Goal: Check status: Check status

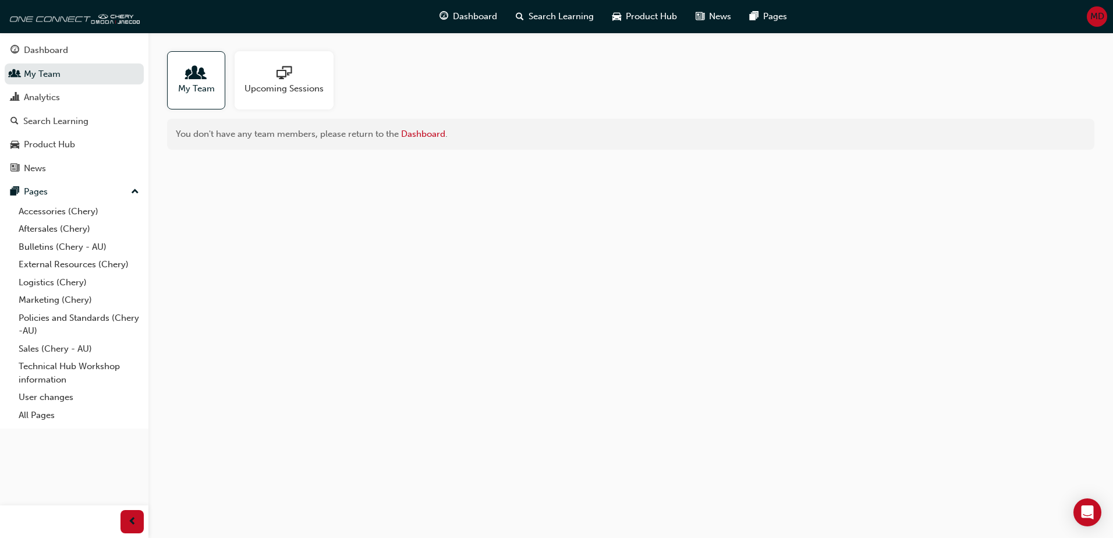
click at [473, 247] on div "My Team Upcoming Sessions You don't have any team members, please return to the…" at bounding box center [556, 269] width 1113 height 538
click at [177, 86] on div "My Team" at bounding box center [196, 80] width 58 height 58
click at [66, 49] on div "Dashboard" at bounding box center [46, 50] width 44 height 13
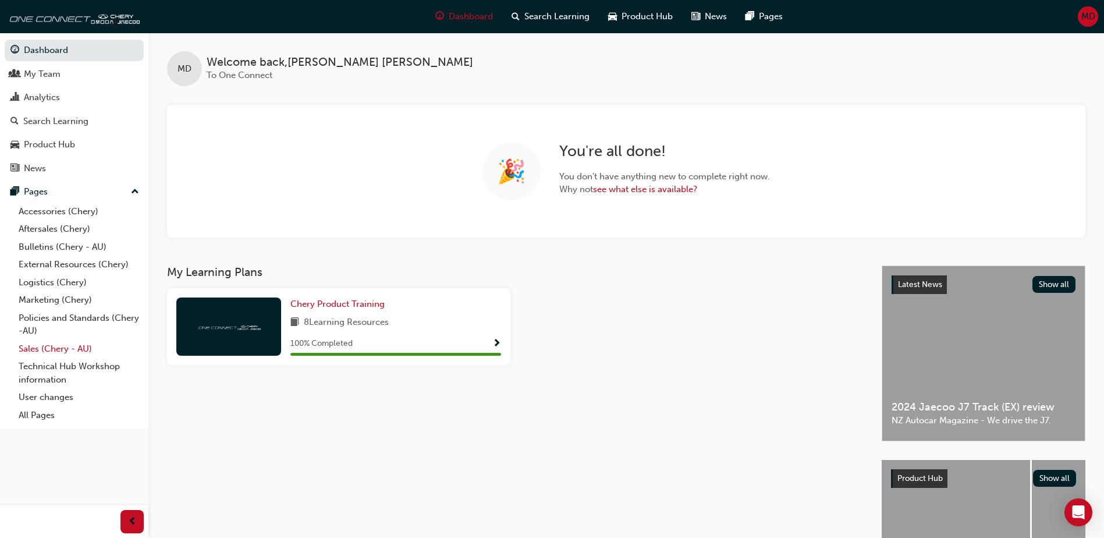
click at [38, 342] on link "Sales (Chery - AU)" at bounding box center [79, 349] width 130 height 18
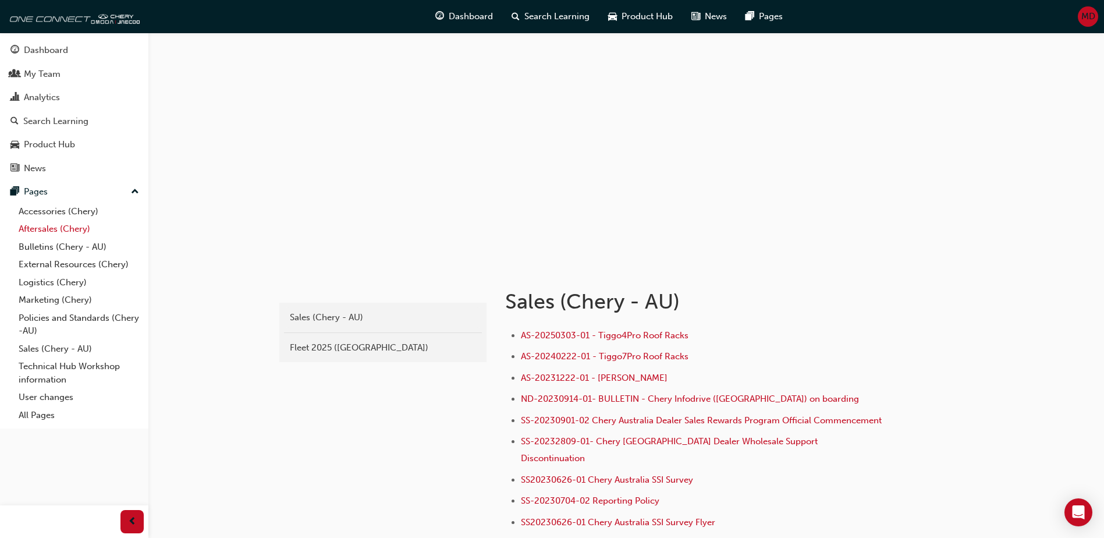
click at [45, 226] on link "Aftersales (Chery)" at bounding box center [79, 229] width 130 height 18
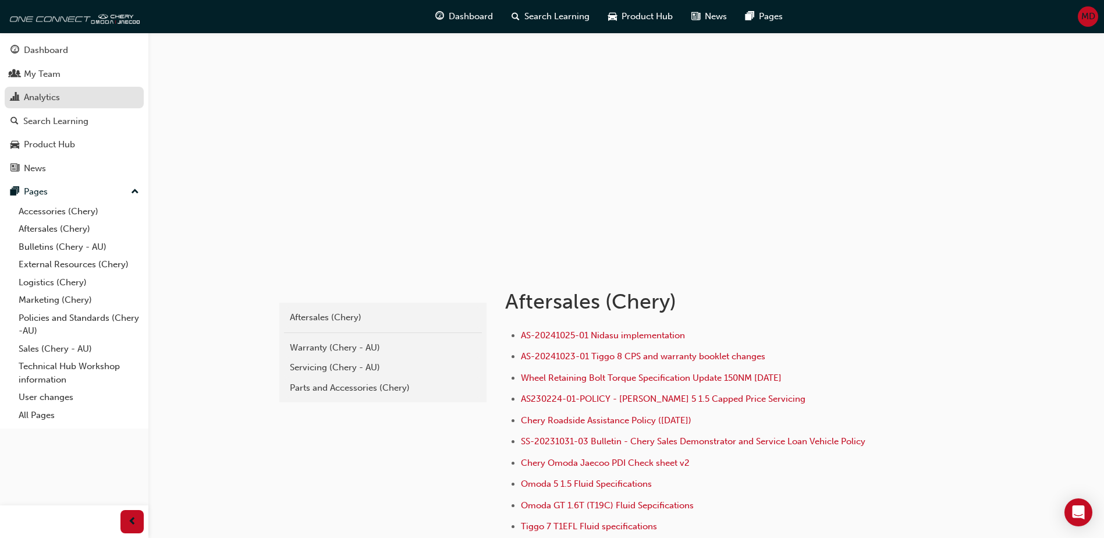
click at [36, 97] on div "Analytics" at bounding box center [42, 97] width 36 height 13
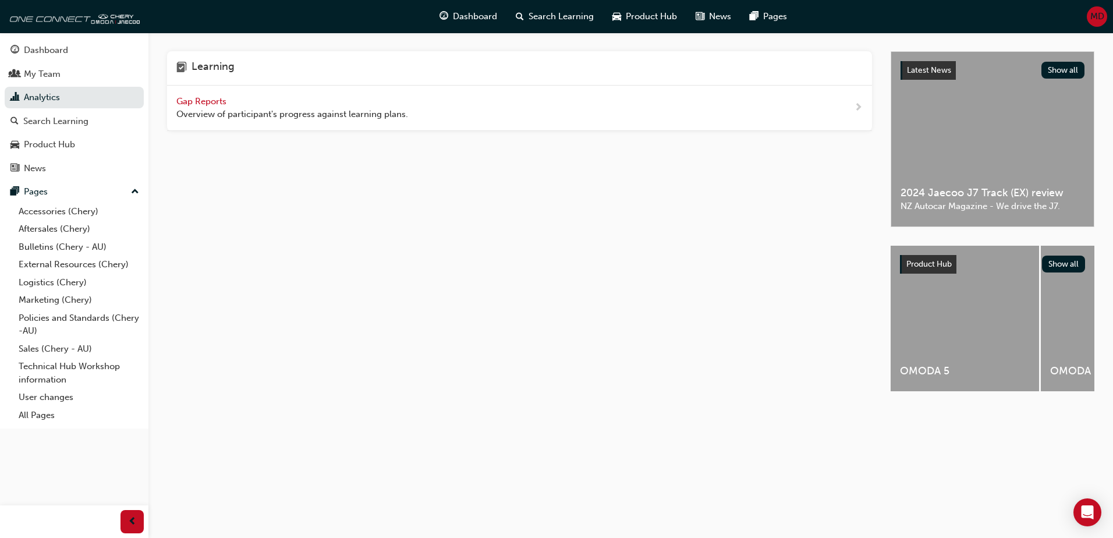
click at [276, 187] on div "Learning Gap Reports Overview of participant's progress against learning plans." at bounding box center [529, 231] width 724 height 361
click at [222, 101] on span "Gap Reports" at bounding box center [202, 101] width 52 height 10
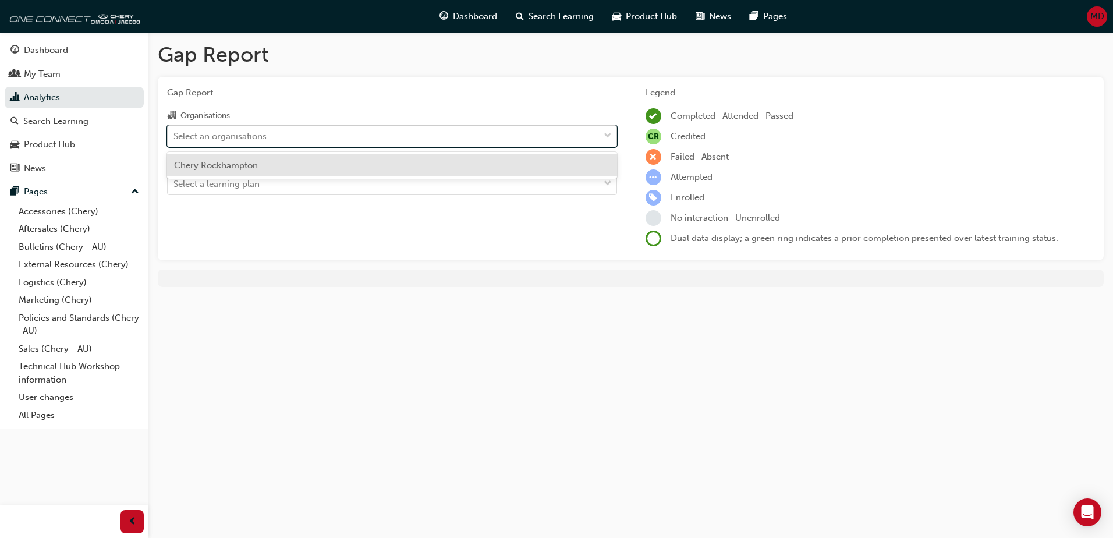
click at [439, 134] on div "Select an organisations" at bounding box center [383, 136] width 431 height 20
click at [175, 134] on input "Organisations option Chery Rockhampton focused, 1 of 1. 1 result available. Use…" at bounding box center [173, 135] width 1 height 10
click at [431, 164] on div "Chery Rockhampton" at bounding box center [392, 165] width 450 height 23
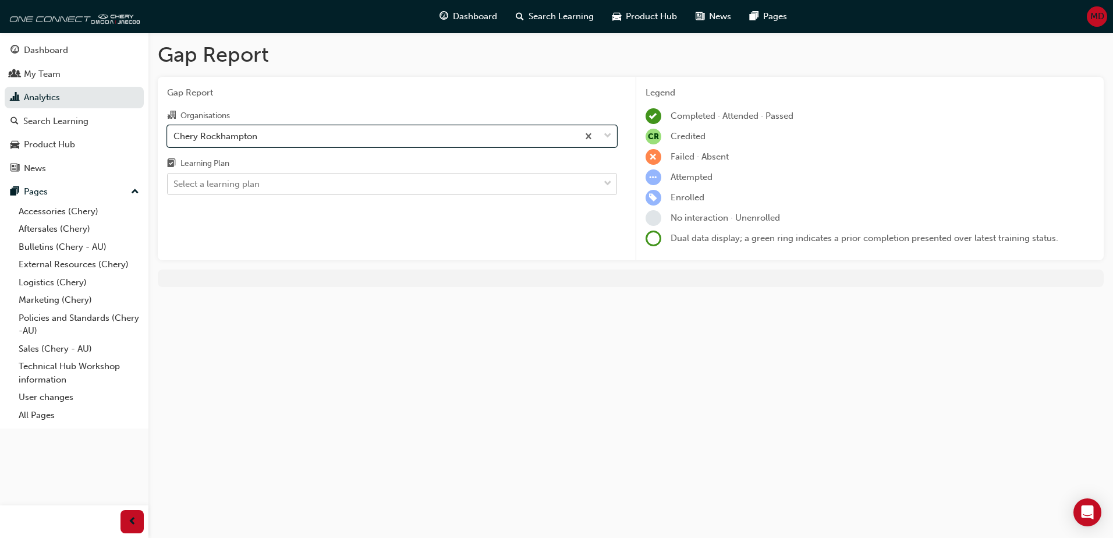
click at [426, 185] on div "Select a learning plan" at bounding box center [383, 184] width 431 height 20
click at [175, 185] on input "Learning Plan Select a learning plan" at bounding box center [173, 184] width 1 height 10
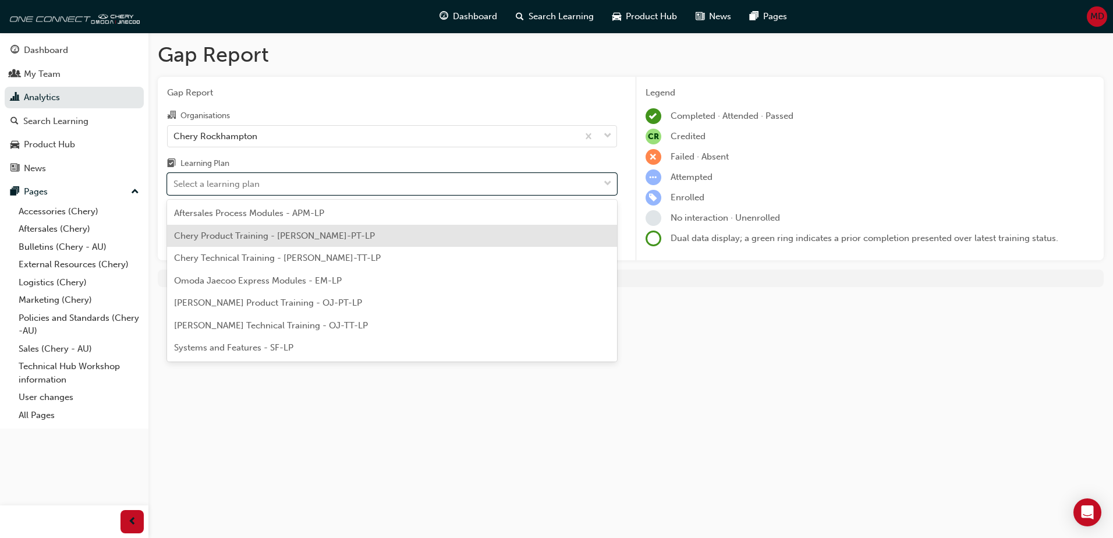
click at [383, 242] on div "Chery Product Training - [PERSON_NAME]-PT-LP" at bounding box center [392, 236] width 450 height 23
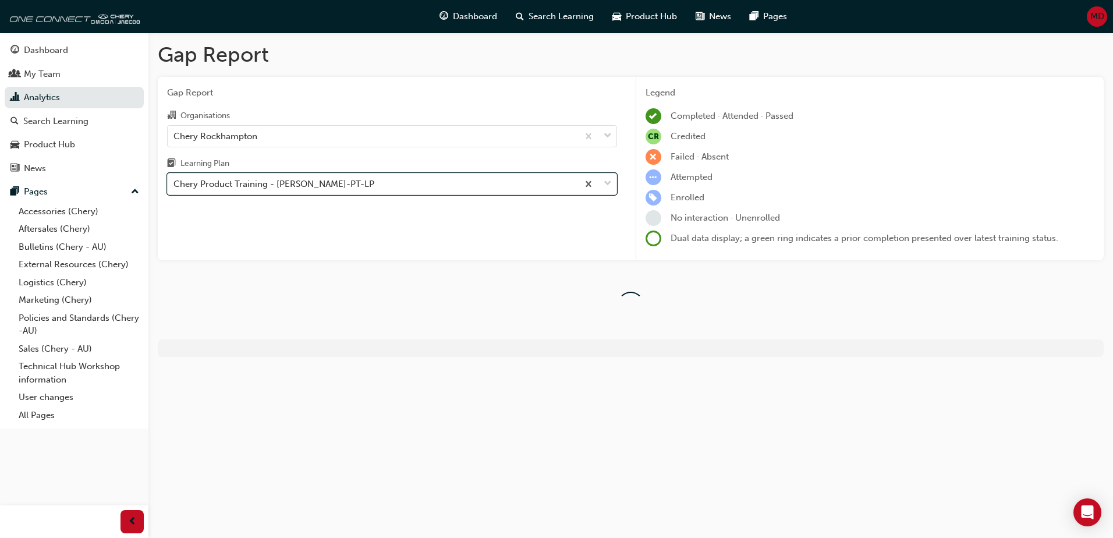
click at [382, 242] on div "Gap Report Organisations Chery Rockhampton Learning Plan option Chery Product T…" at bounding box center [392, 169] width 469 height 184
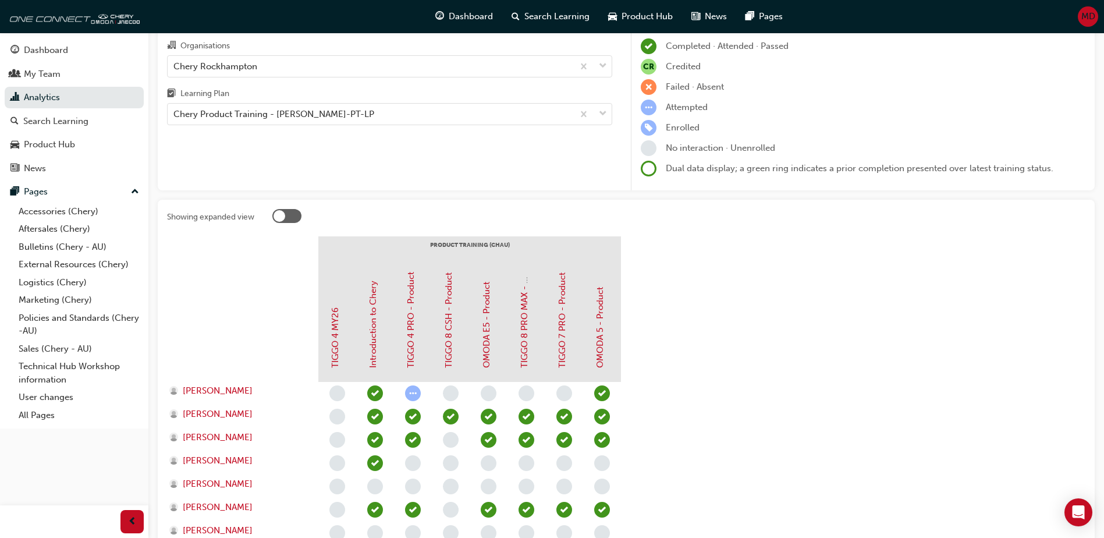
scroll to position [58, 0]
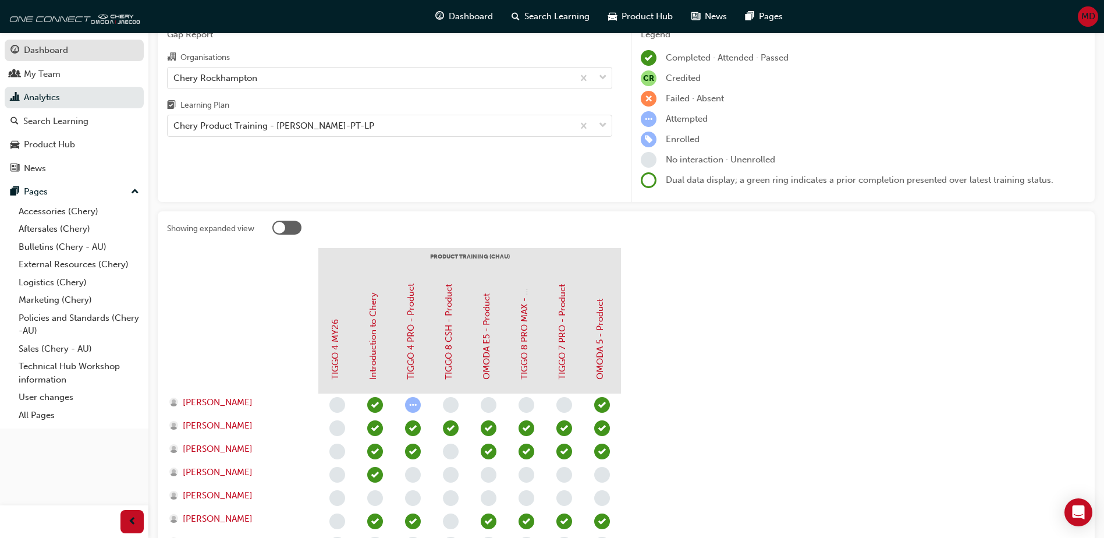
click at [26, 43] on div "Dashboard" at bounding box center [73, 50] width 127 height 15
